Goal: Transaction & Acquisition: Download file/media

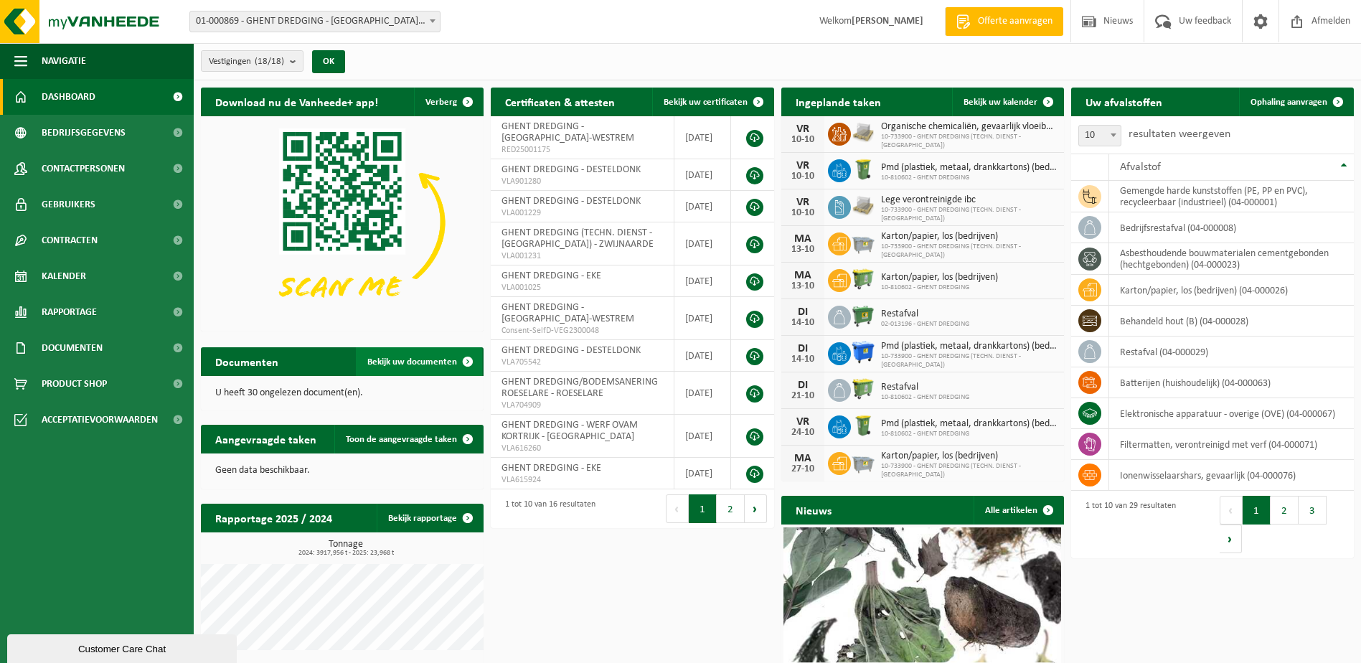
click at [390, 361] on span "Bekijk uw documenten" at bounding box center [412, 361] width 90 height 9
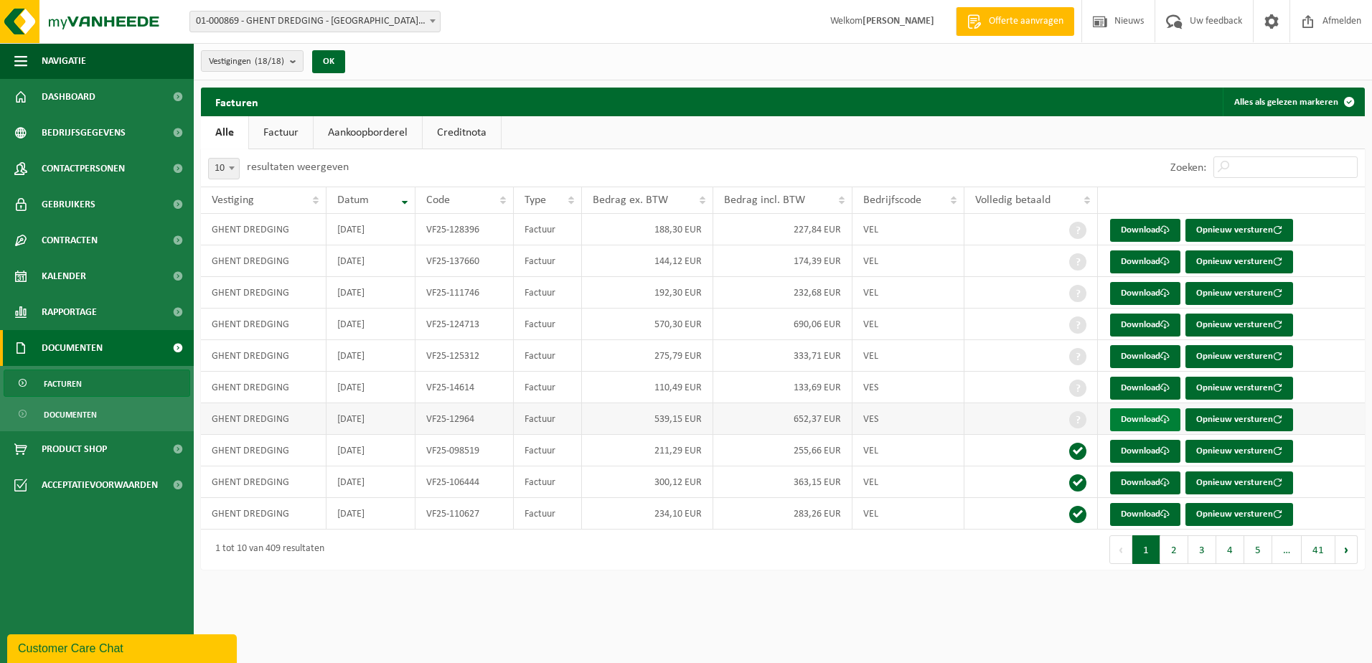
click at [1138, 417] on link "Download" at bounding box center [1145, 419] width 70 height 23
click at [1149, 396] on link "Download" at bounding box center [1145, 388] width 70 height 23
click at [960, 121] on ul "Alle Factuur Aankoopborderel Creditnota" at bounding box center [783, 132] width 1164 height 33
click at [1144, 353] on link "Download" at bounding box center [1145, 356] width 70 height 23
click at [867, 116] on ul "Alle Factuur Aankoopborderel Creditnota" at bounding box center [783, 132] width 1164 height 33
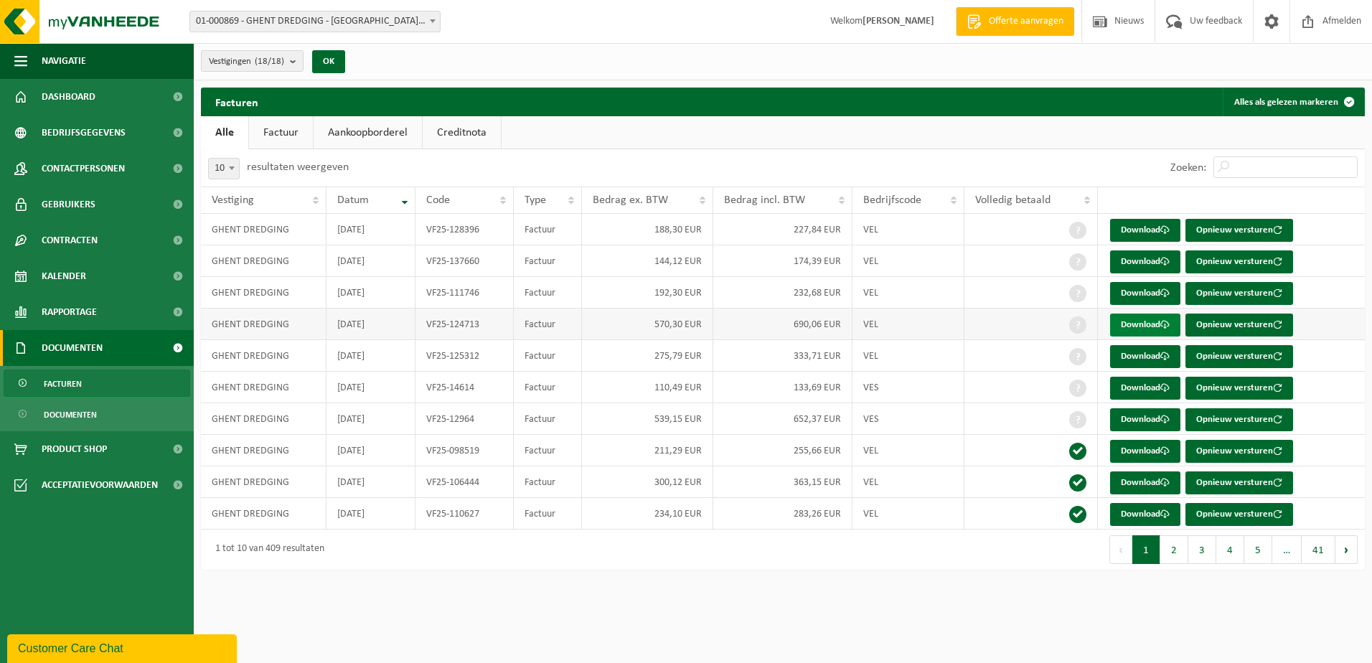
click at [1162, 319] on link "Download" at bounding box center [1145, 325] width 70 height 23
click at [928, 103] on div "Facturen Alles als gelezen markeren" at bounding box center [783, 102] width 1164 height 29
click at [1139, 287] on link "Download" at bounding box center [1145, 293] width 70 height 23
drag, startPoint x: 920, startPoint y: 106, endPoint x: 972, endPoint y: 138, distance: 61.5
click at [920, 106] on div "Facturen Alles als gelezen markeren" at bounding box center [783, 102] width 1164 height 29
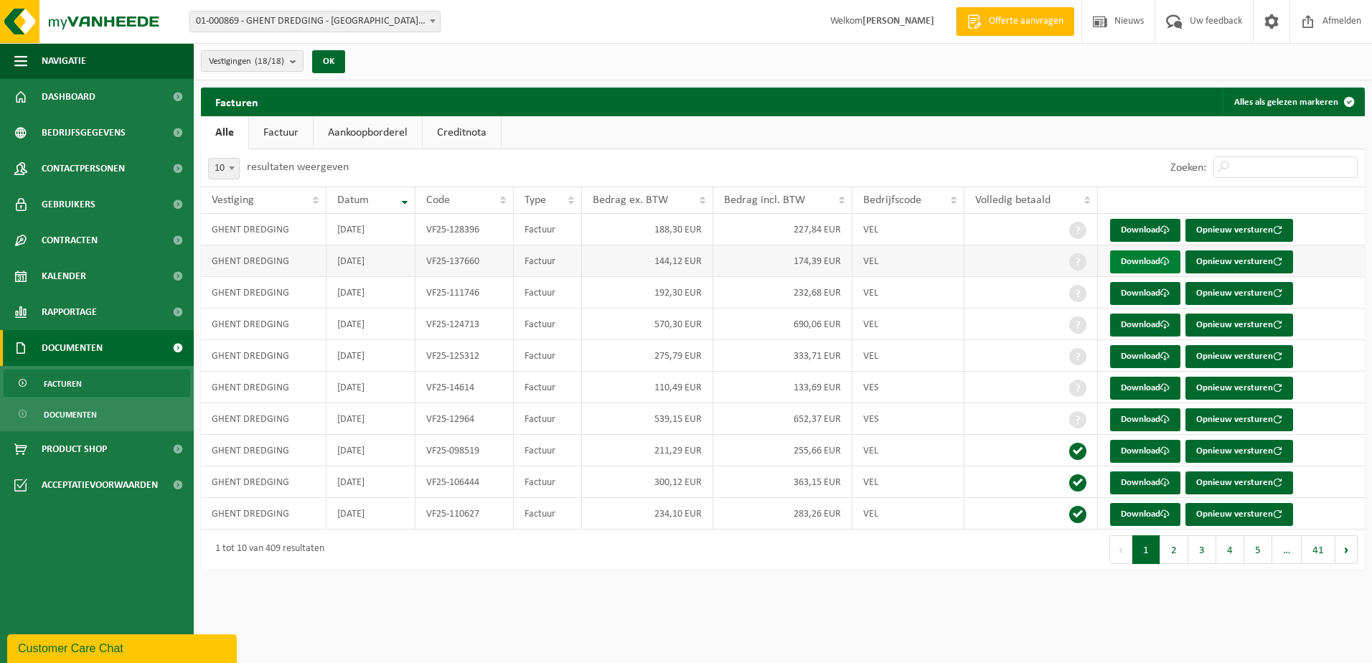
click at [1122, 258] on link "Download" at bounding box center [1145, 261] width 70 height 23
drag, startPoint x: 889, startPoint y: 133, endPoint x: 976, endPoint y: 159, distance: 90.6
click at [889, 133] on ul "Alle Factuur Aankoopborderel Creditnota" at bounding box center [783, 132] width 1164 height 33
click at [1114, 228] on link "Download" at bounding box center [1145, 230] width 70 height 23
click at [539, 144] on ul "Alle Factuur Aankoopborderel Creditnota" at bounding box center [783, 132] width 1164 height 33
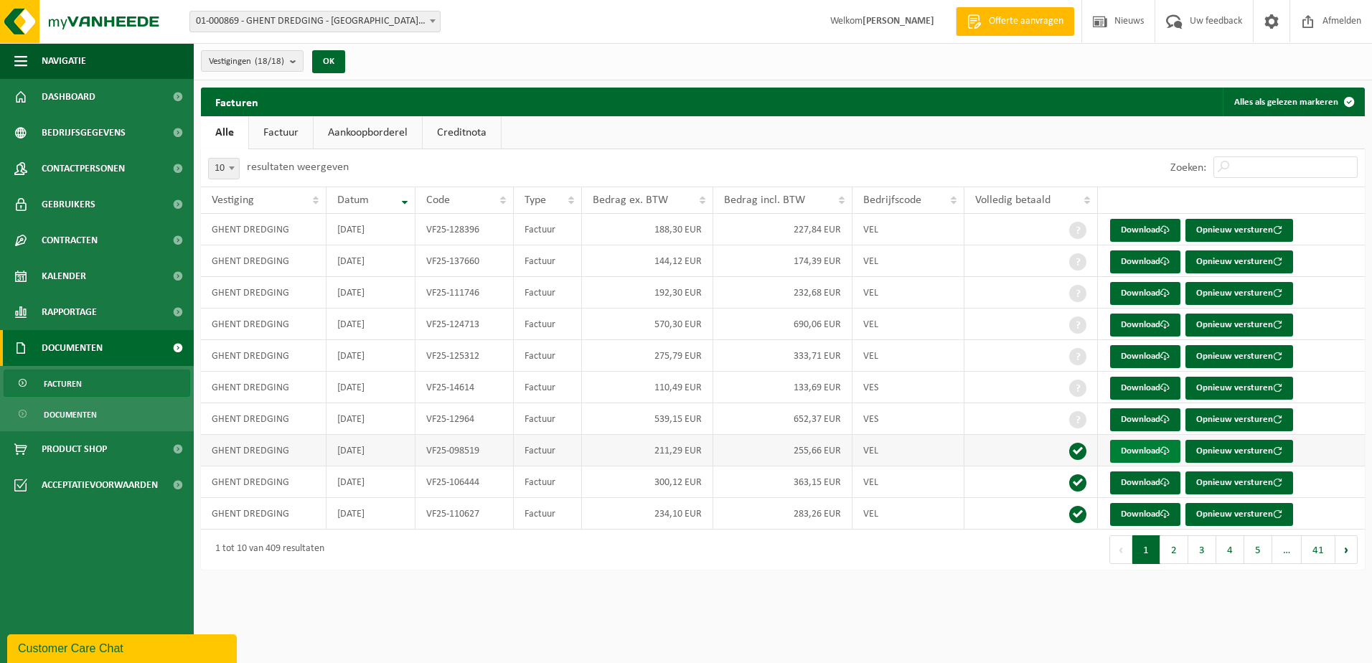
click at [1132, 448] on link "Download" at bounding box center [1145, 451] width 70 height 23
click at [1130, 479] on link "Download" at bounding box center [1145, 482] width 70 height 23
click at [1144, 514] on link "Download" at bounding box center [1145, 514] width 70 height 23
click at [1175, 550] on button "2" at bounding box center [1174, 549] width 28 height 29
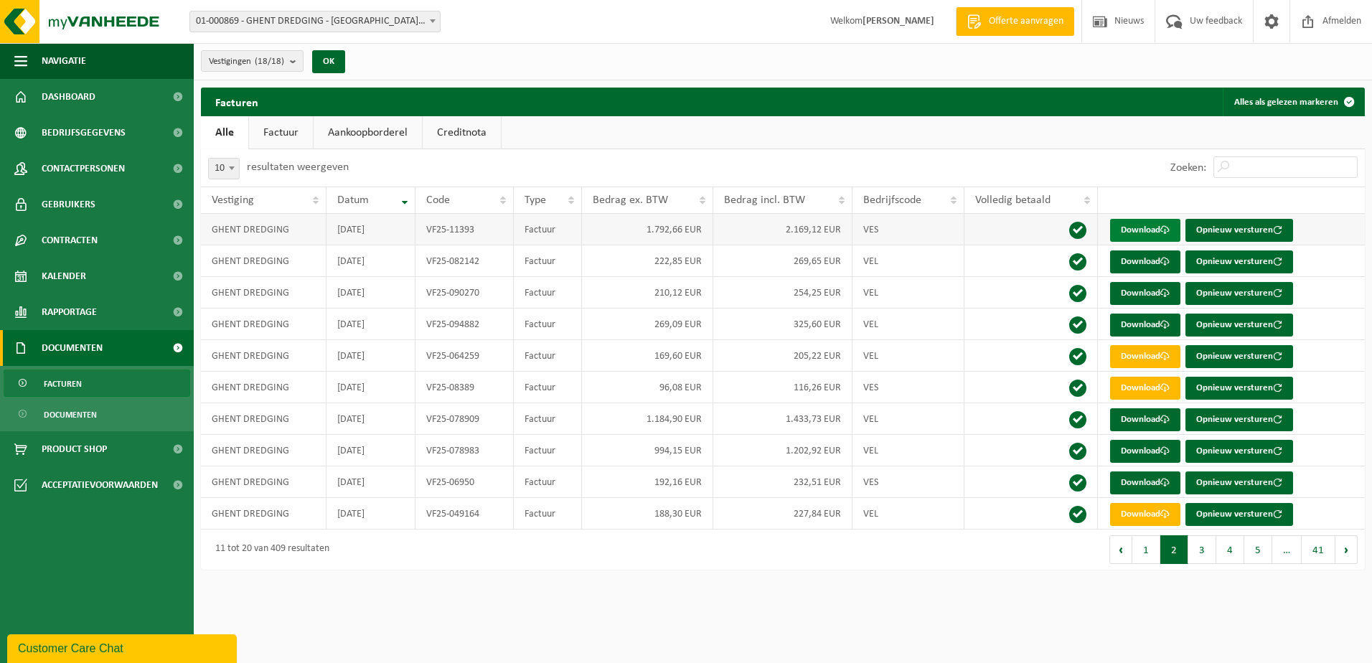
click at [1150, 231] on link "Download" at bounding box center [1145, 230] width 70 height 23
click at [1004, 163] on div "Zoeken:" at bounding box center [1074, 167] width 582 height 37
click at [1135, 261] on link "Download" at bounding box center [1145, 261] width 70 height 23
click at [964, 157] on div "Zoeken:" at bounding box center [1074, 167] width 582 height 37
click at [1132, 298] on link "Download" at bounding box center [1145, 293] width 70 height 23
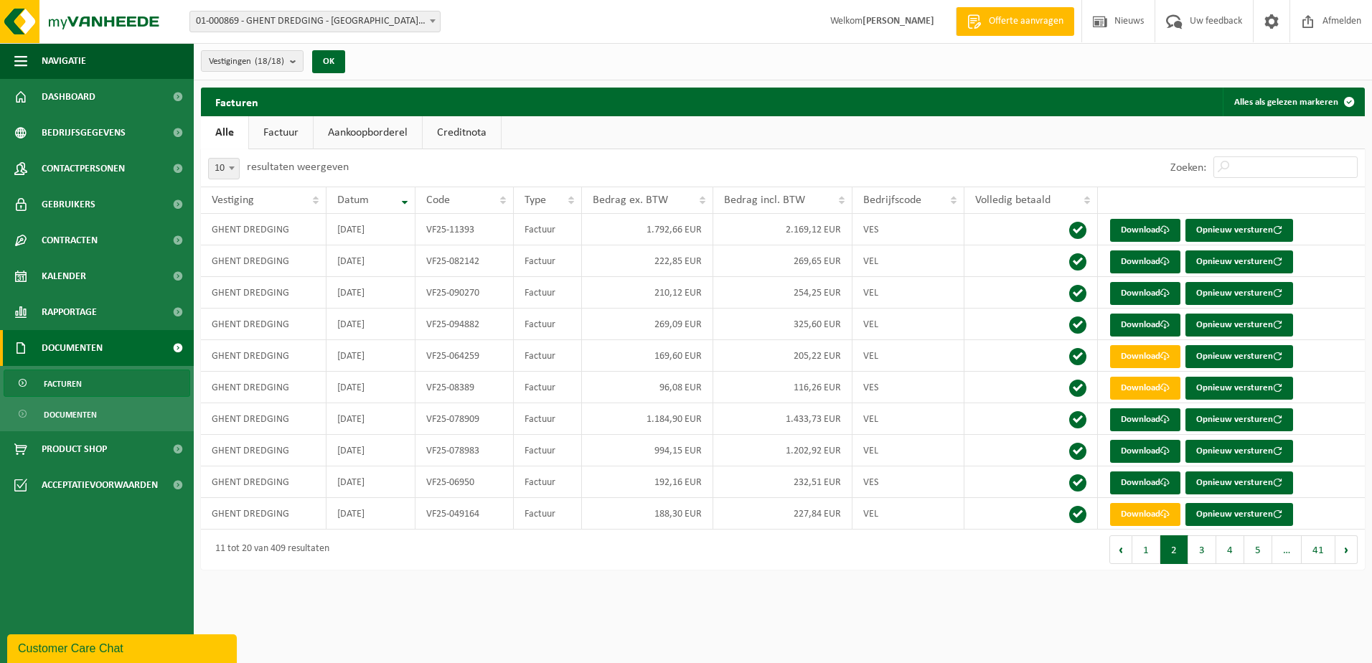
click at [920, 131] on ul "Alle Factuur Aankoopborderel Creditnota" at bounding box center [783, 132] width 1164 height 33
click at [1129, 324] on link "Download" at bounding box center [1145, 325] width 70 height 23
click at [850, 134] on ul "Alle Factuur Aankoopborderel Creditnota" at bounding box center [783, 132] width 1164 height 33
click at [1157, 236] on link "Download" at bounding box center [1145, 230] width 70 height 23
click at [1026, 166] on div "Zoeken:" at bounding box center [1074, 167] width 582 height 37
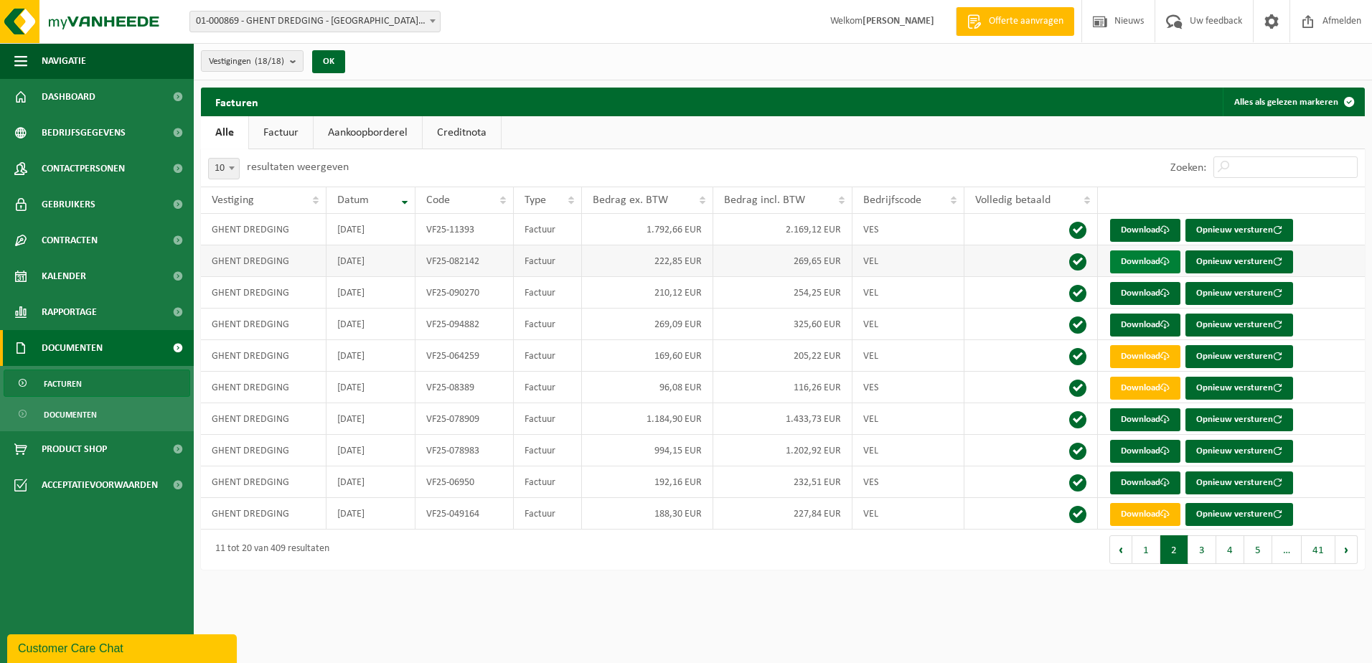
click at [1147, 255] on link "Download" at bounding box center [1145, 261] width 70 height 23
click at [992, 172] on div "Zoeken:" at bounding box center [1074, 167] width 582 height 37
click at [1147, 296] on link "Download" at bounding box center [1145, 293] width 70 height 23
drag, startPoint x: 1002, startPoint y: 164, endPoint x: 1017, endPoint y: 180, distance: 21.8
click at [1002, 164] on div "Zoeken:" at bounding box center [1074, 167] width 582 height 37
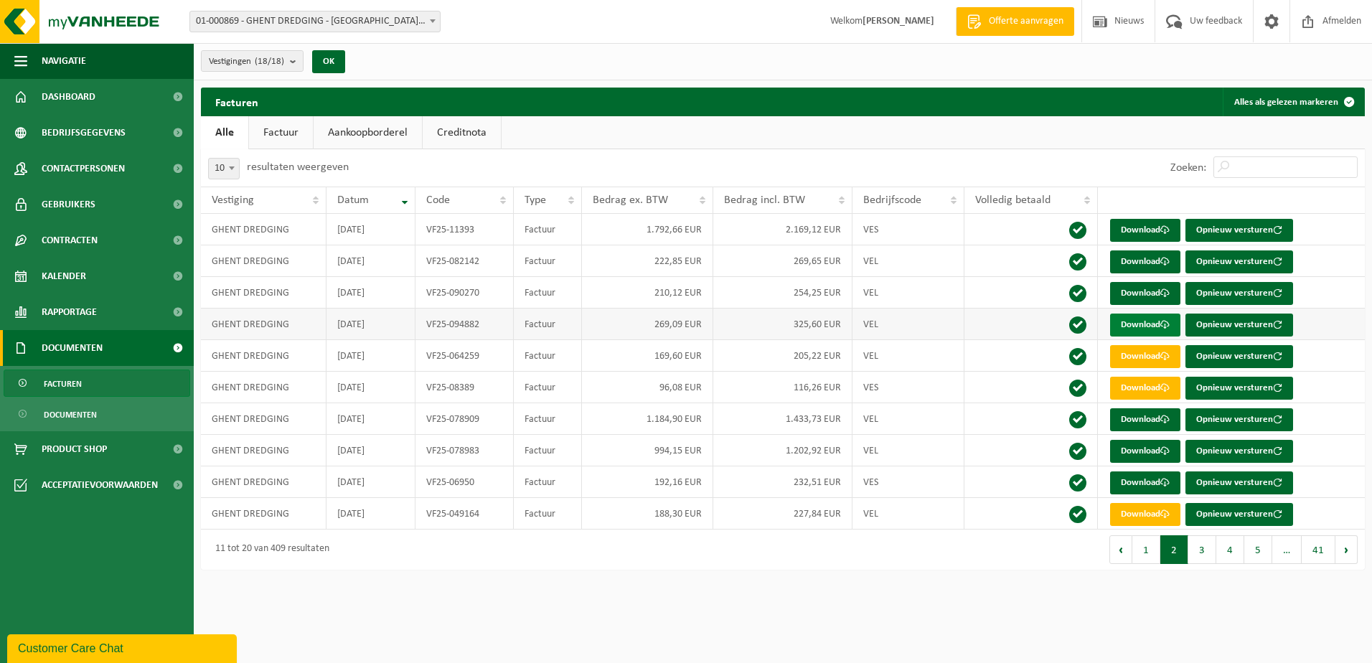
click at [1142, 317] on link "Download" at bounding box center [1145, 325] width 70 height 23
click at [508, 608] on html "Vestiging: 01-000869 - GHENT DREDGING - SINT-DENIJS-WESTREM 10-810602 - GHENT D…" at bounding box center [686, 331] width 1372 height 663
click at [480, 230] on td "VF25-11393" at bounding box center [464, 230] width 98 height 32
